Goal: Navigation & Orientation: Find specific page/section

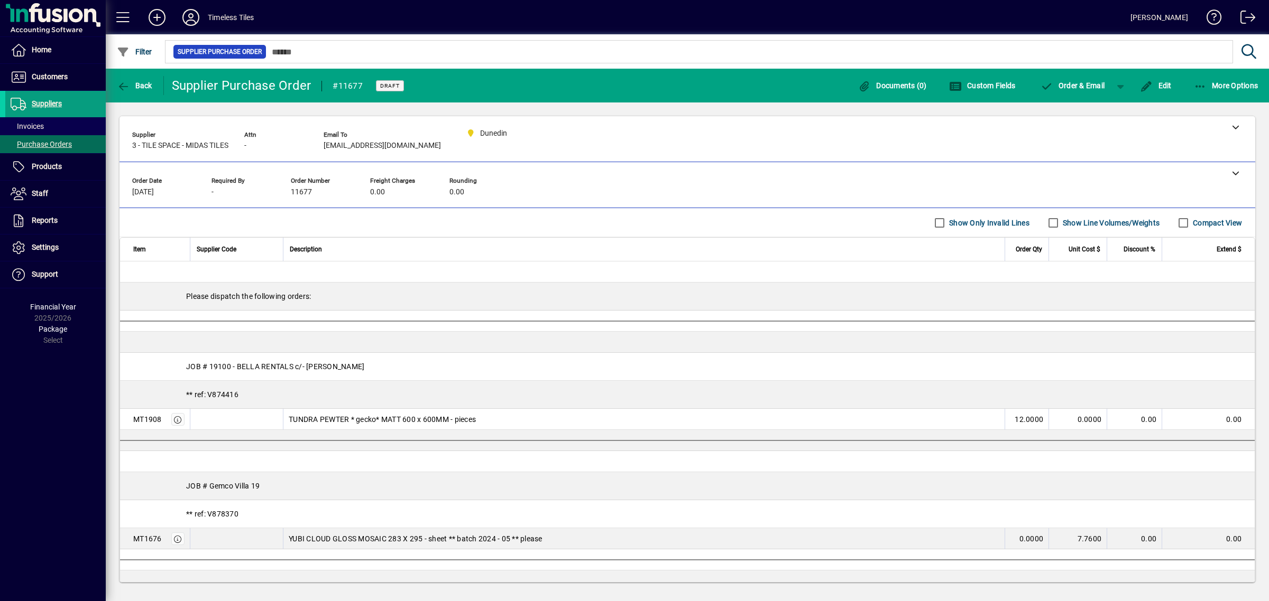
scroll to position [132, 0]
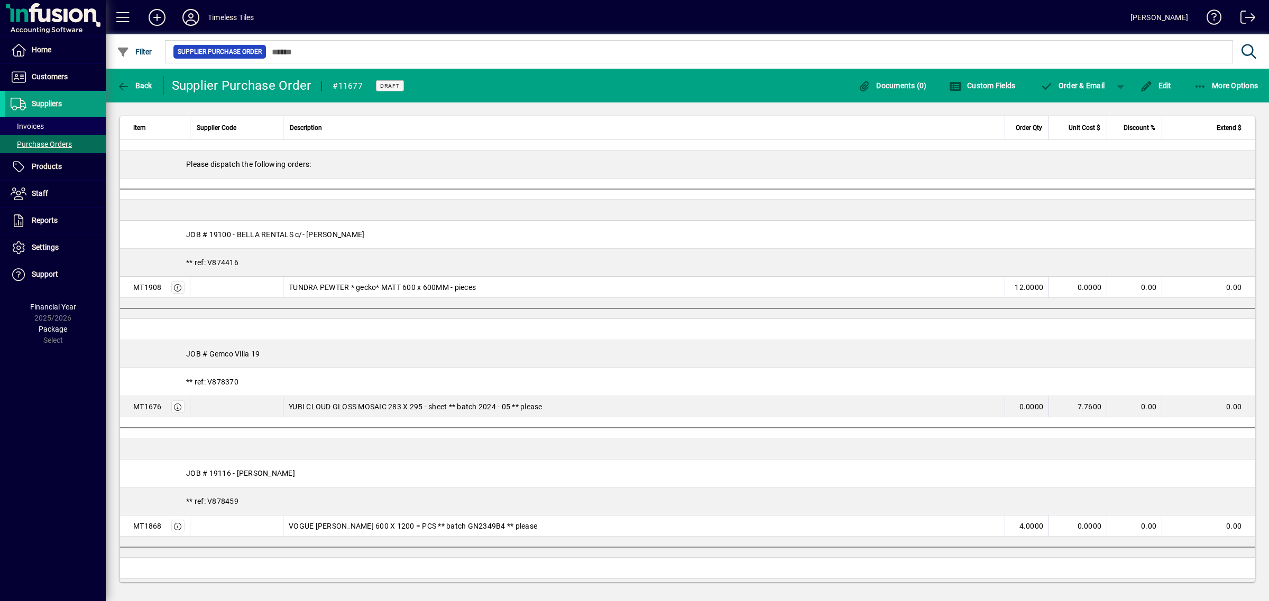
click at [191, 16] on icon at bounding box center [190, 17] width 21 height 17
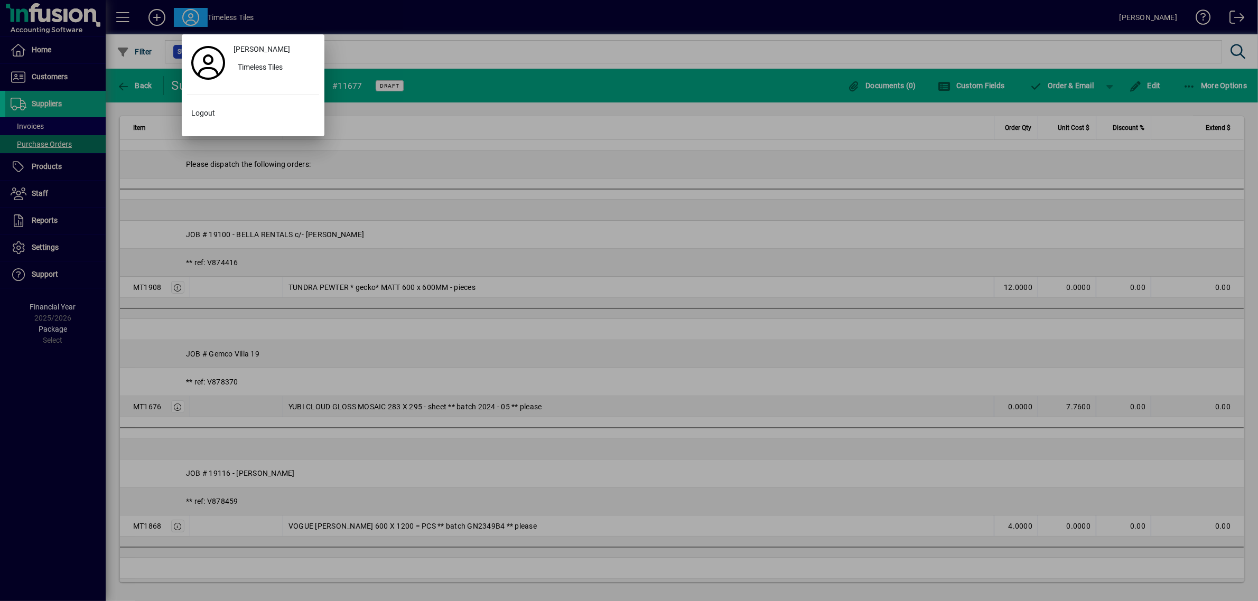
click at [371, 23] on div at bounding box center [629, 300] width 1258 height 601
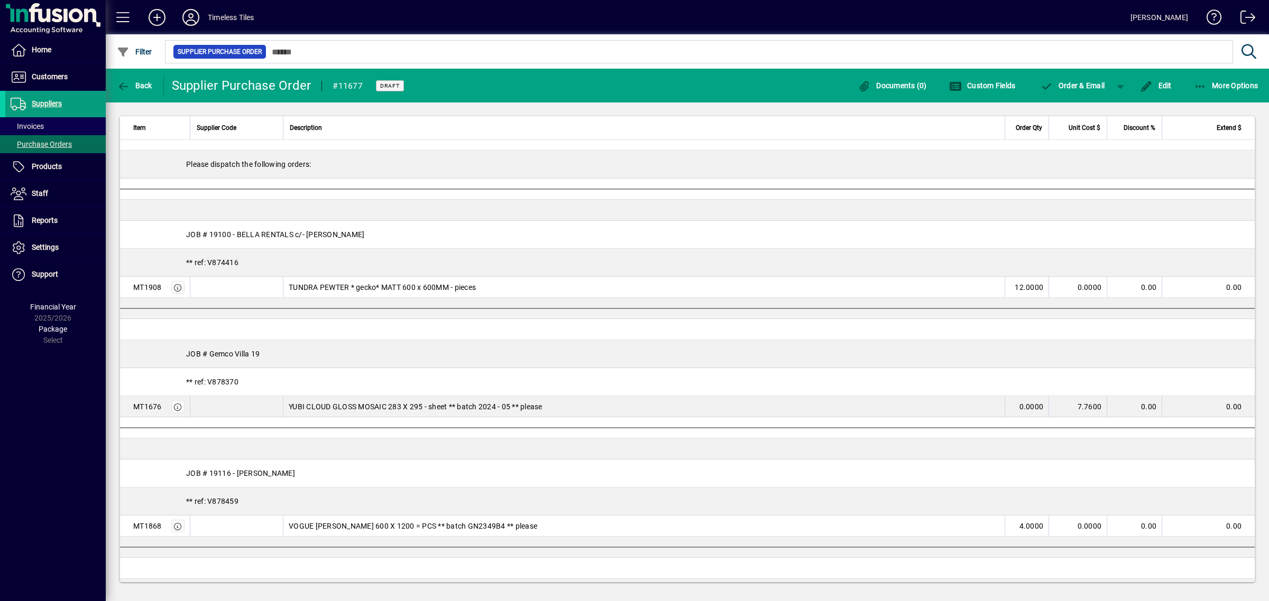
scroll to position [0, 0]
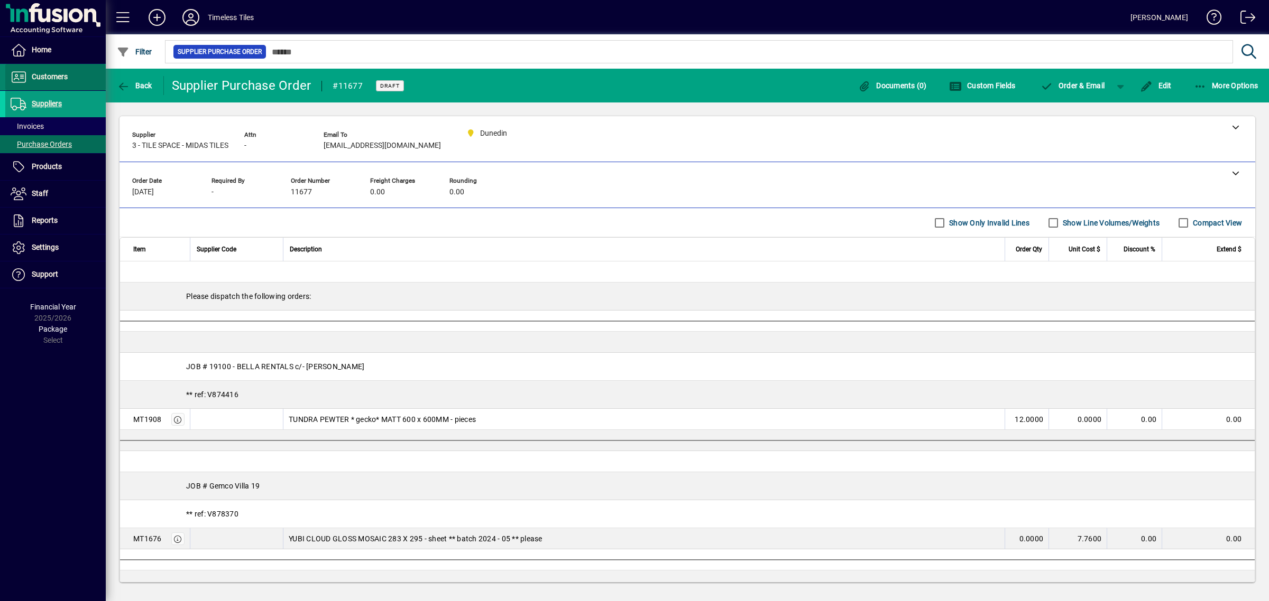
click at [45, 77] on span "Customers" at bounding box center [50, 76] width 36 height 8
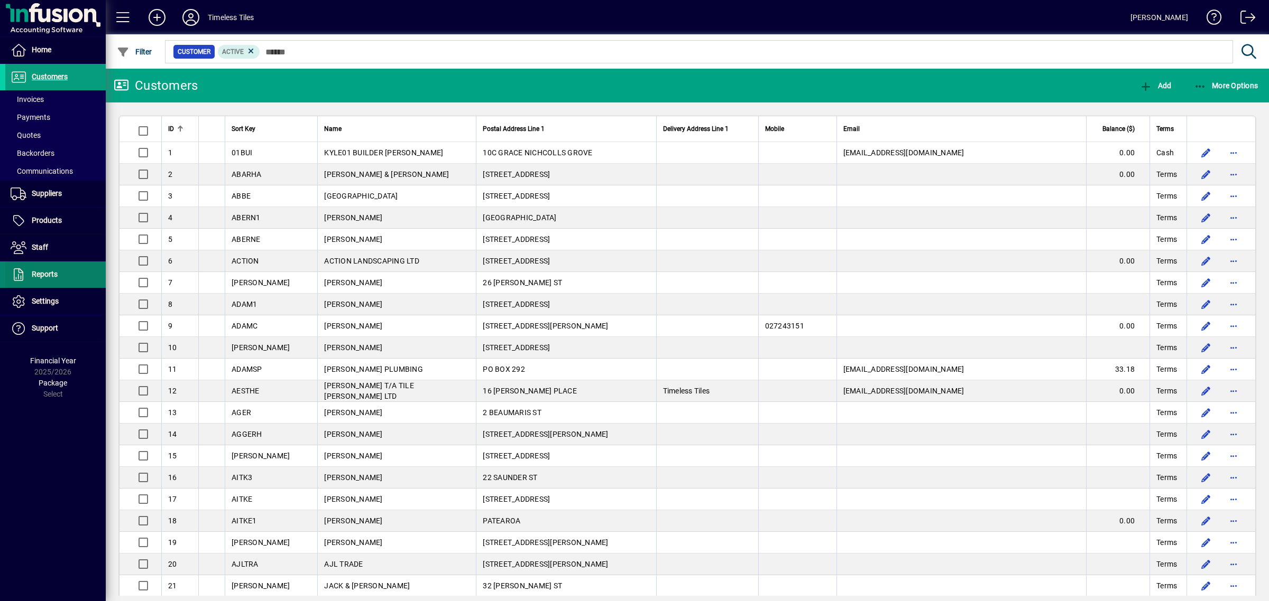
click at [33, 280] on span "Reports" at bounding box center [31, 275] width 52 height 13
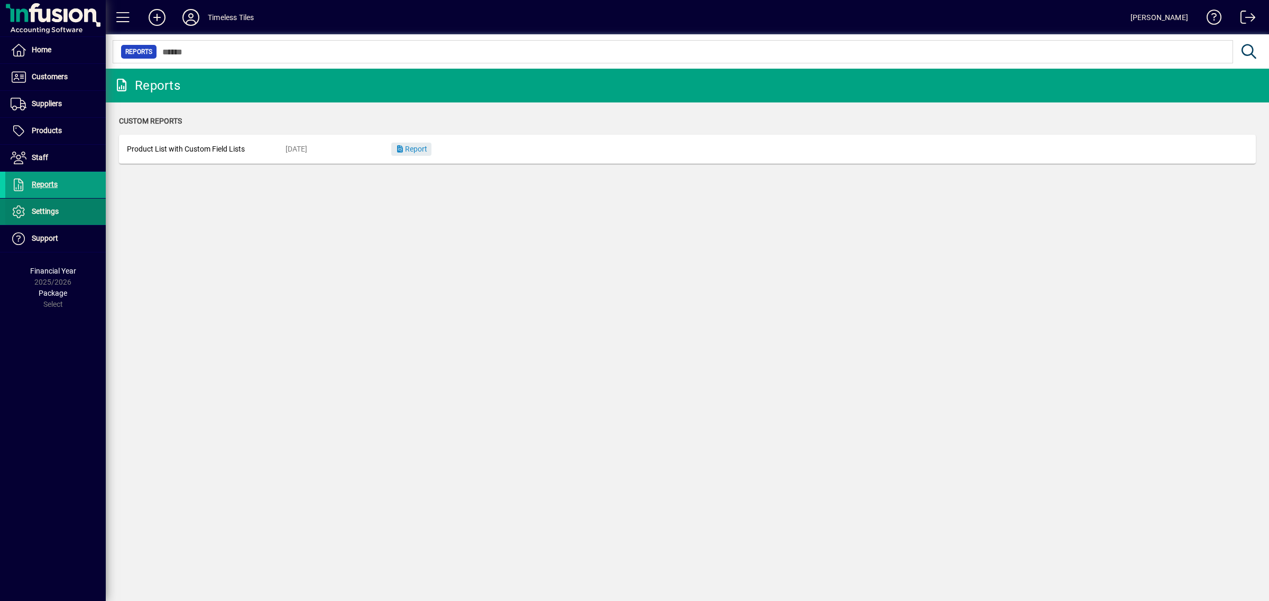
click at [53, 209] on span "Settings" at bounding box center [45, 211] width 27 height 8
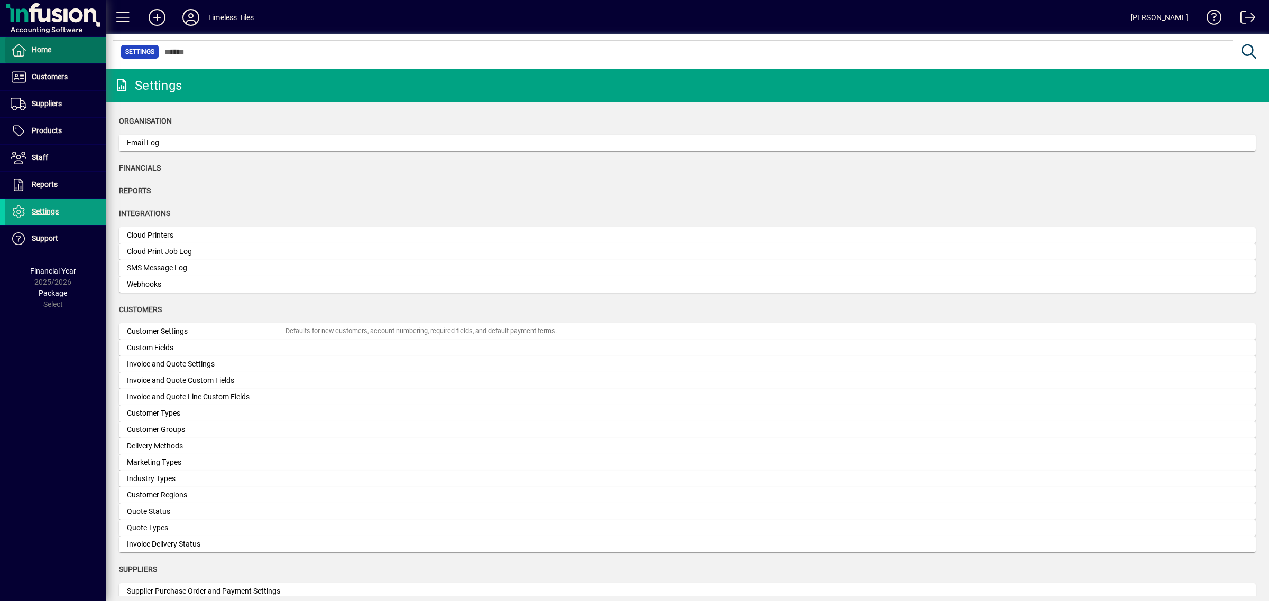
click at [32, 54] on span "Home" at bounding box center [28, 50] width 46 height 13
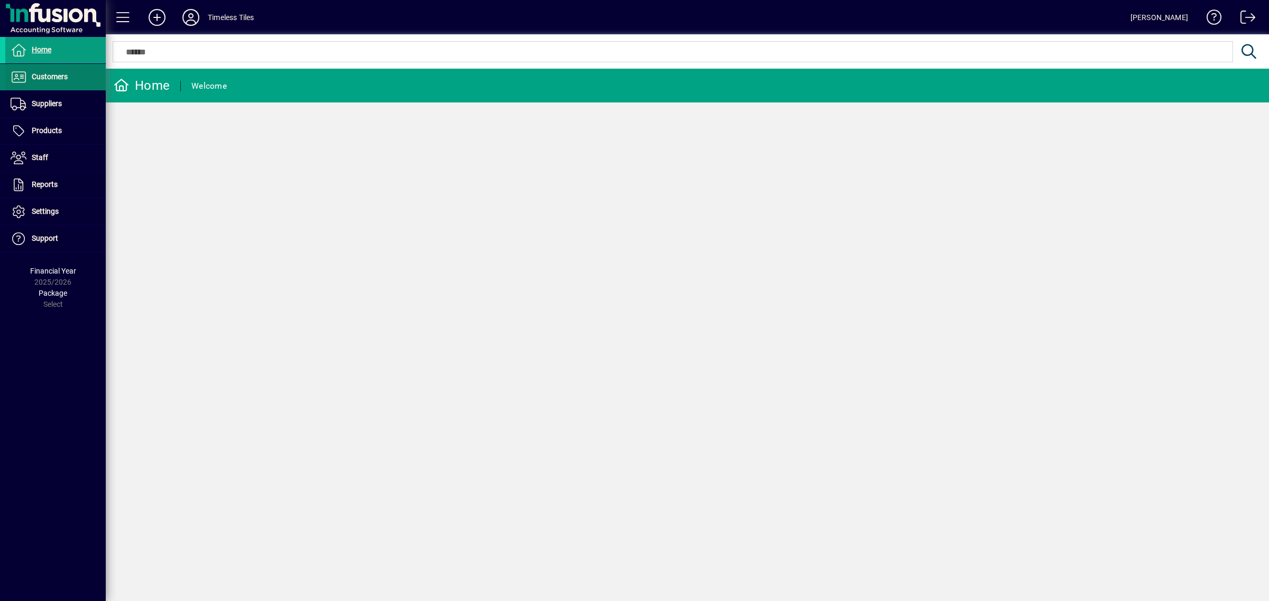
click at [53, 77] on span "Customers" at bounding box center [50, 76] width 36 height 8
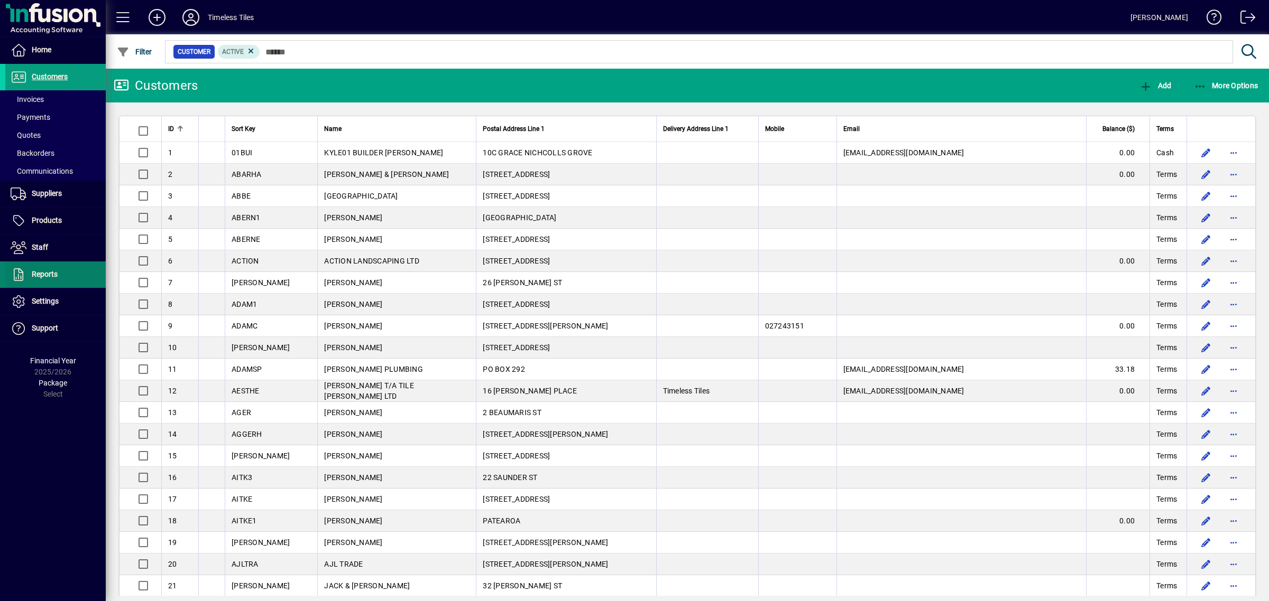
click at [38, 279] on span "Reports" at bounding box center [31, 275] width 52 height 13
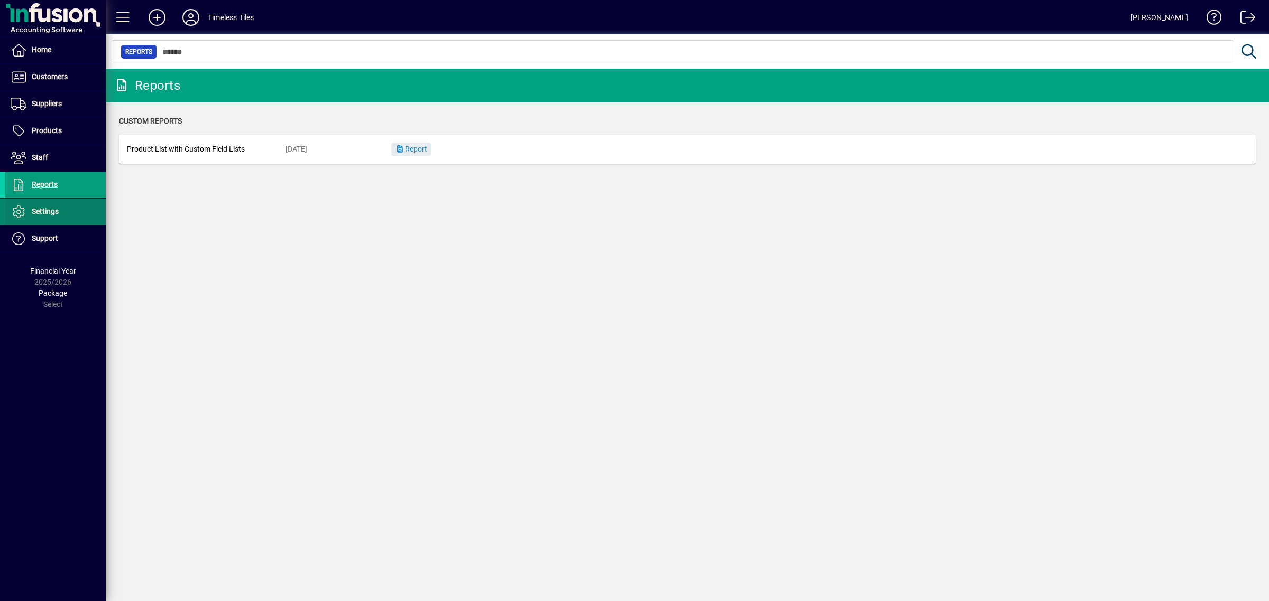
click at [27, 217] on span "Settings" at bounding box center [31, 212] width 53 height 13
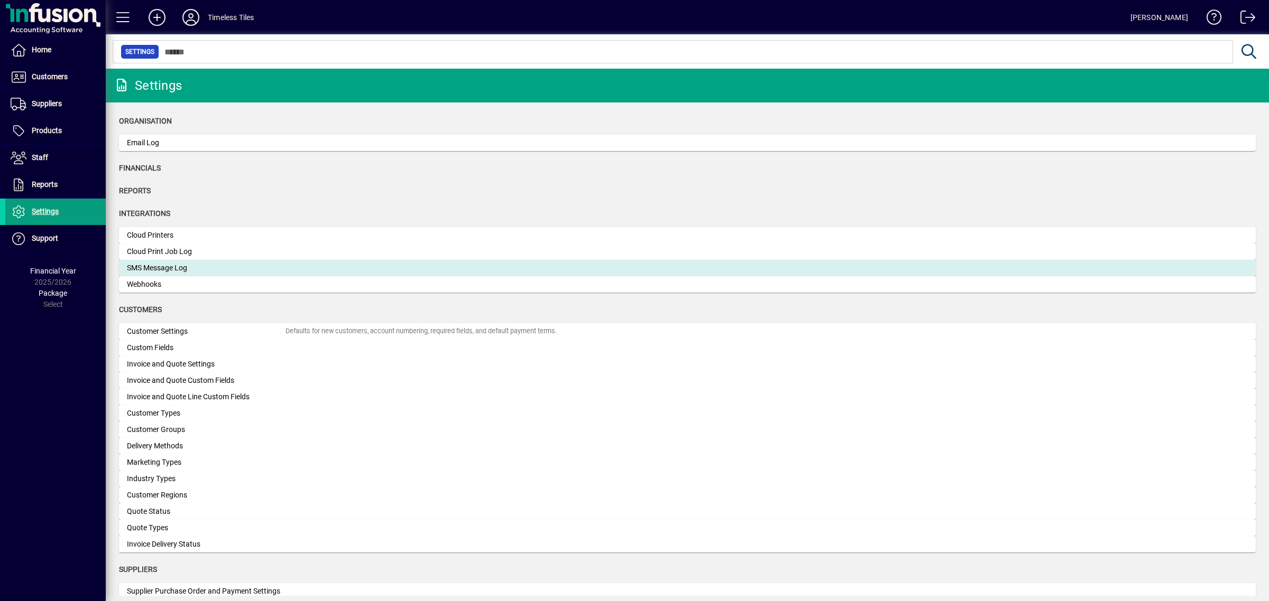
click at [210, 270] on div "SMS Message Log" at bounding box center [206, 268] width 159 height 11
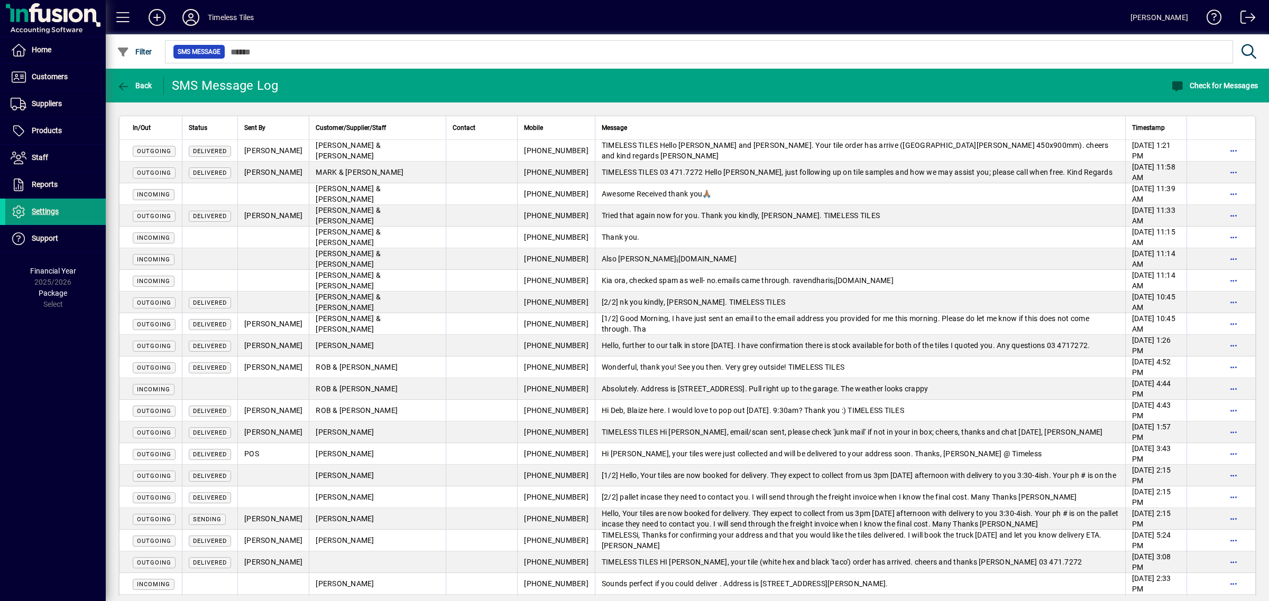
click at [53, 211] on span "Settings" at bounding box center [45, 211] width 27 height 8
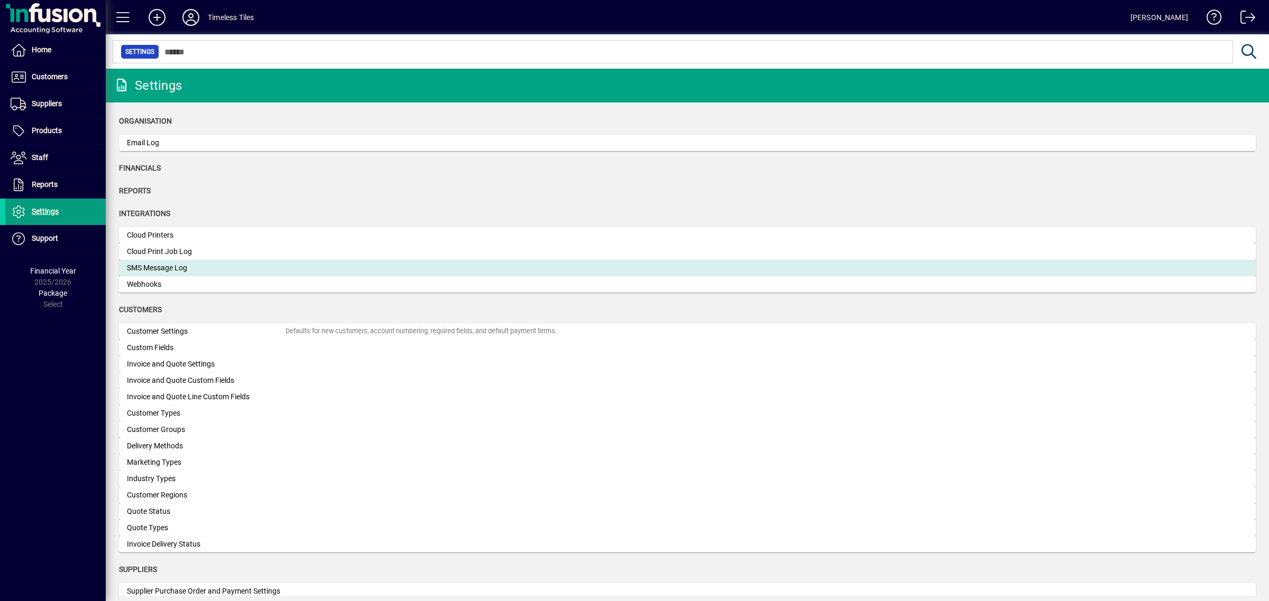
click at [170, 269] on div "SMS Message Log" at bounding box center [206, 268] width 159 height 11
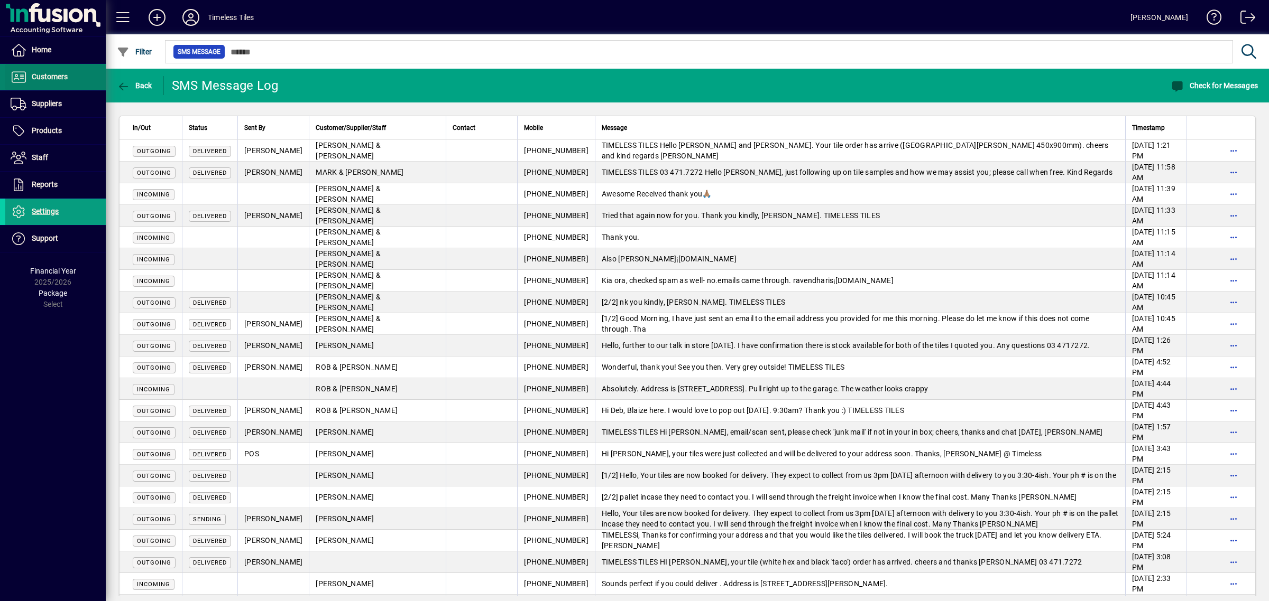
click at [40, 78] on span "Customers" at bounding box center [50, 76] width 36 height 8
